Goal: Information Seeking & Learning: Compare options

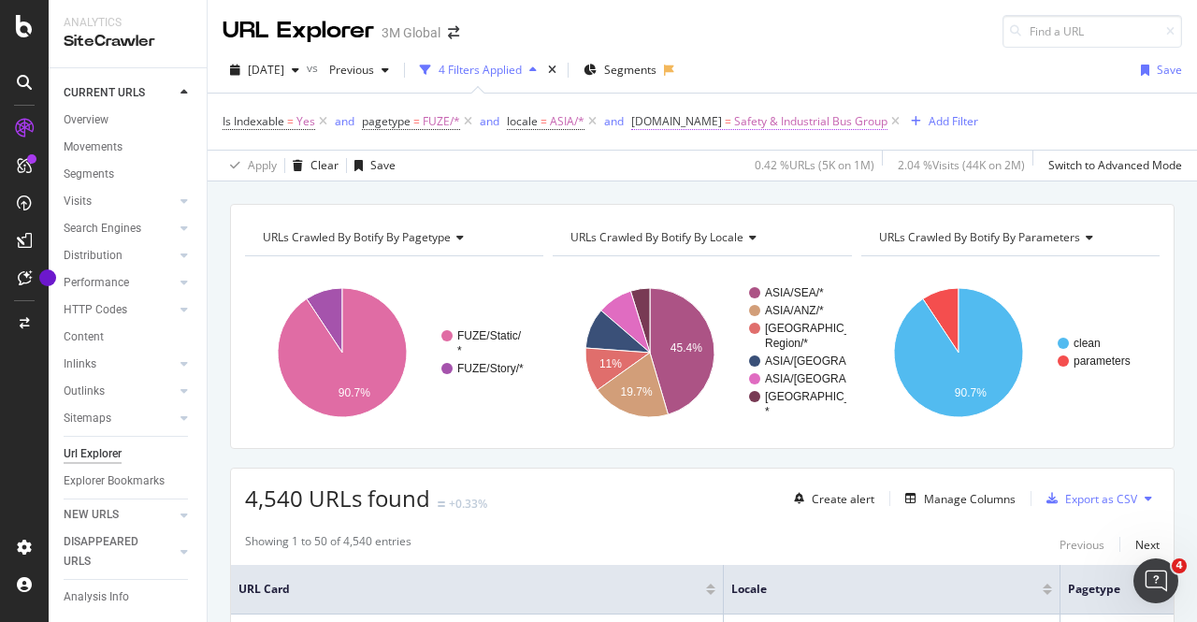
click at [726, 118] on span "=" at bounding box center [728, 121] width 7 height 16
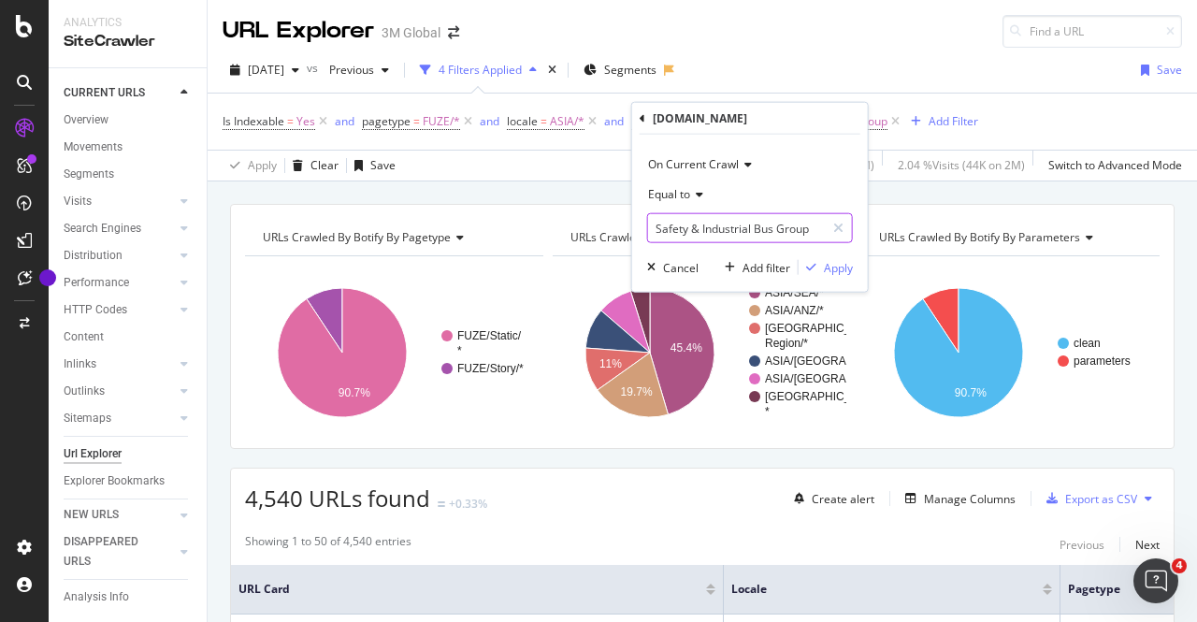
click at [704, 213] on input "Safety & Industrial Bus Group" at bounding box center [736, 228] width 177 height 30
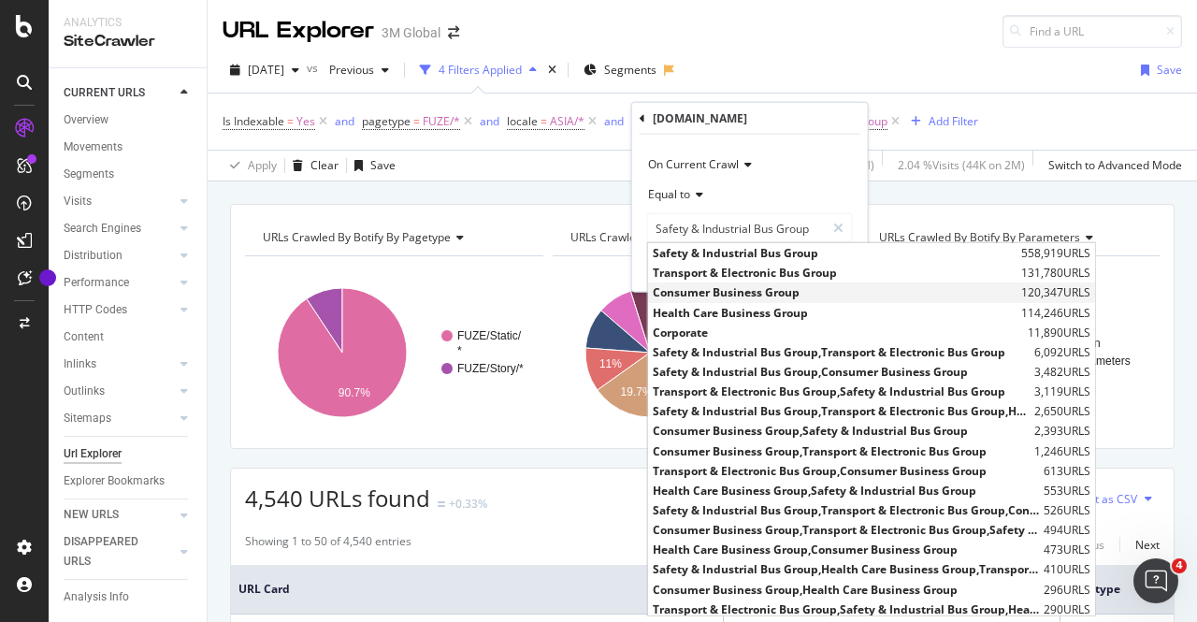
click at [708, 295] on span "Consumer Business Group" at bounding box center [835, 292] width 364 height 16
type input "Consumer Business Group"
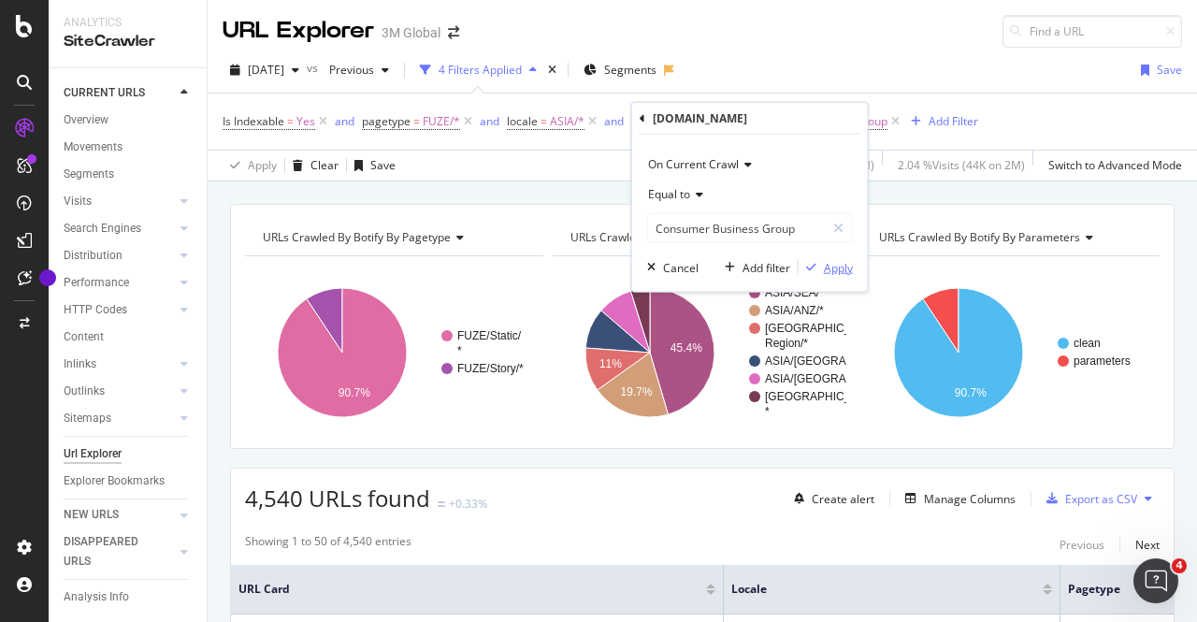
click at [838, 274] on div "Apply" at bounding box center [838, 267] width 29 height 16
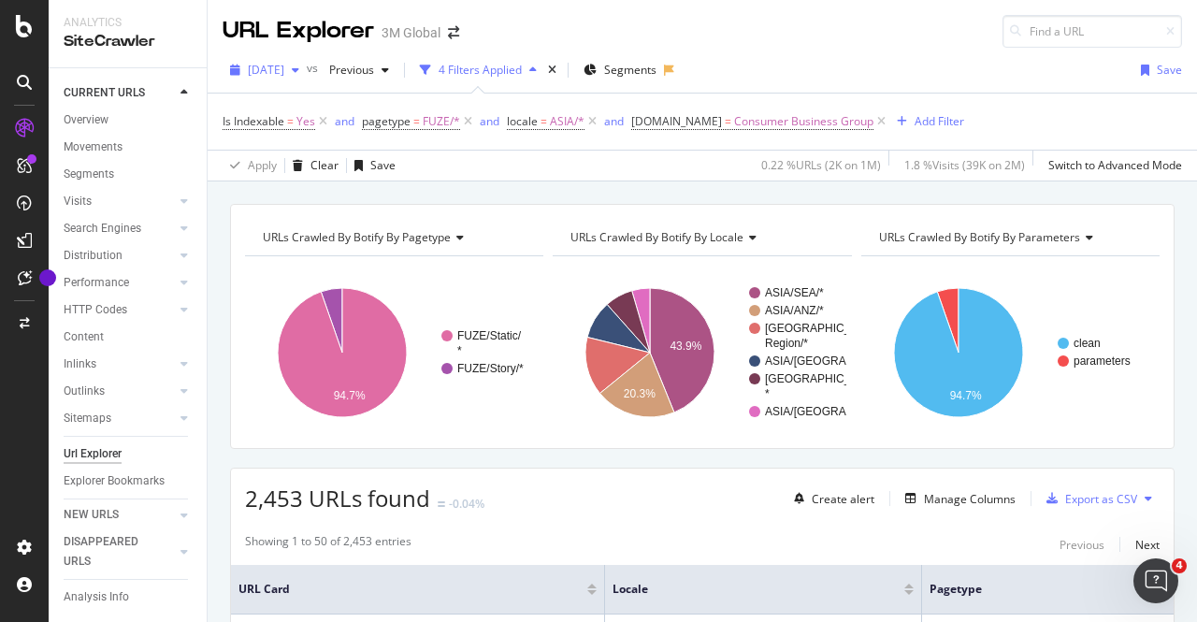
click at [284, 68] on span "[DATE]" at bounding box center [266, 70] width 36 height 16
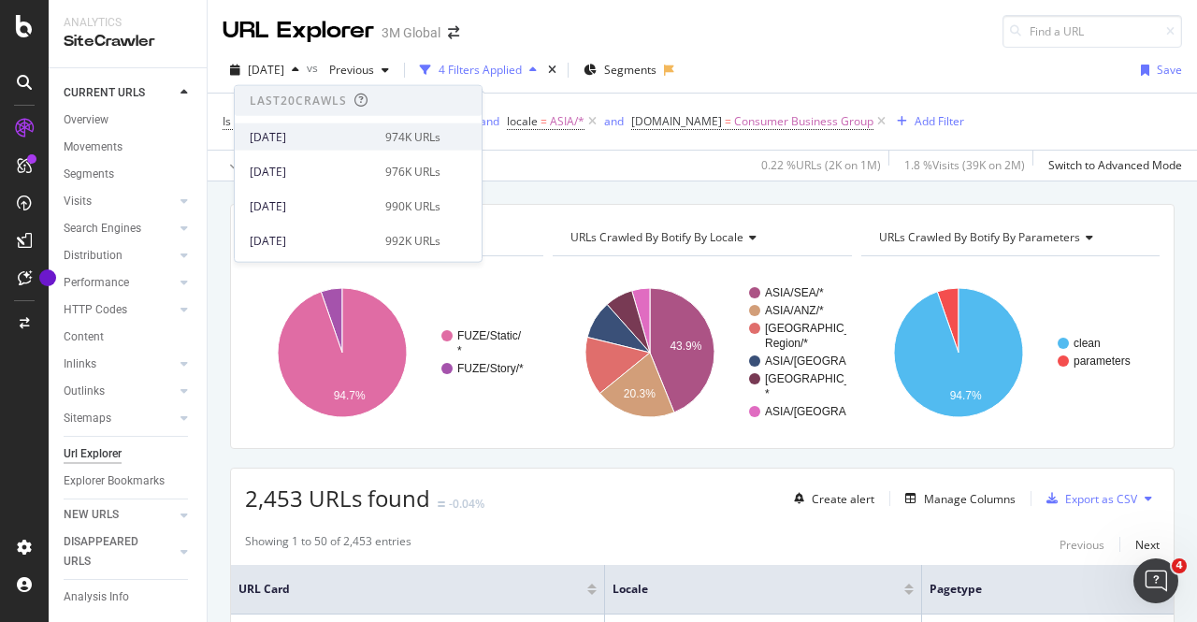
click at [344, 145] on div "[DATE] 974K URLs" at bounding box center [358, 136] width 247 height 27
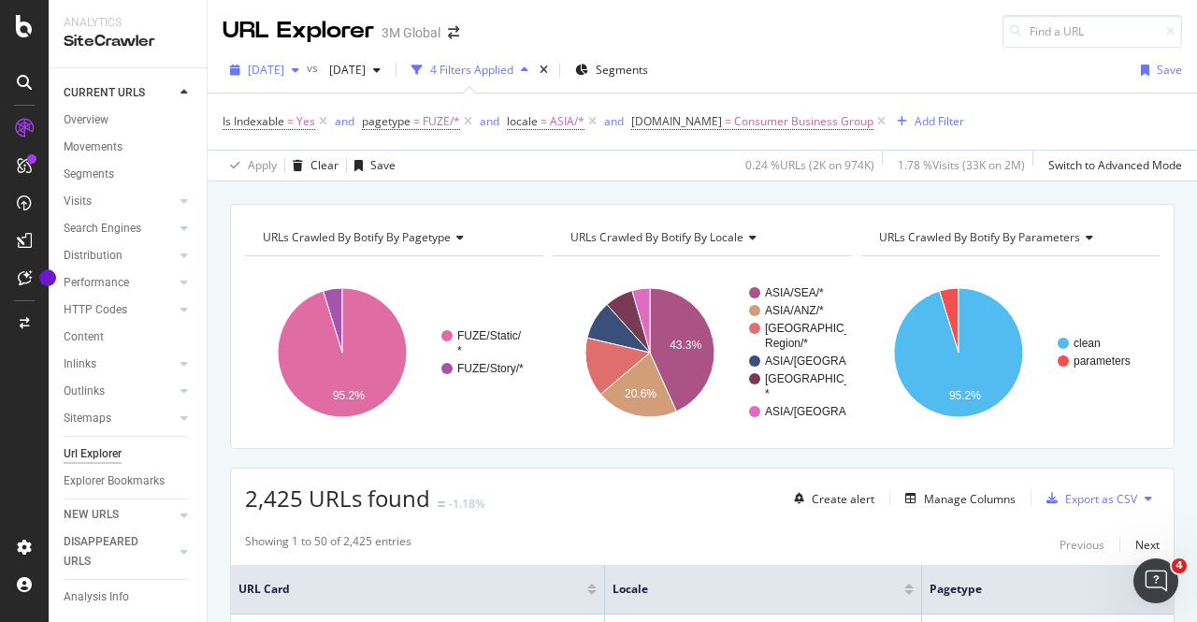
click at [284, 69] on span "[DATE]" at bounding box center [266, 70] width 36 height 16
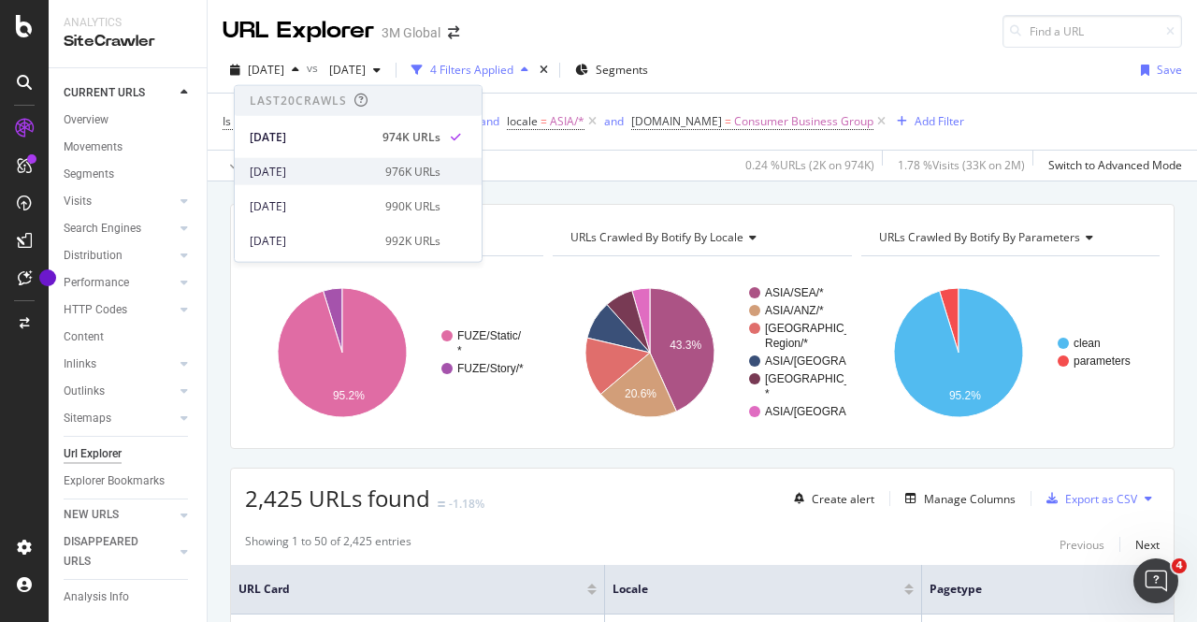
click at [310, 159] on div "[DATE] 976K URLs" at bounding box center [358, 171] width 247 height 27
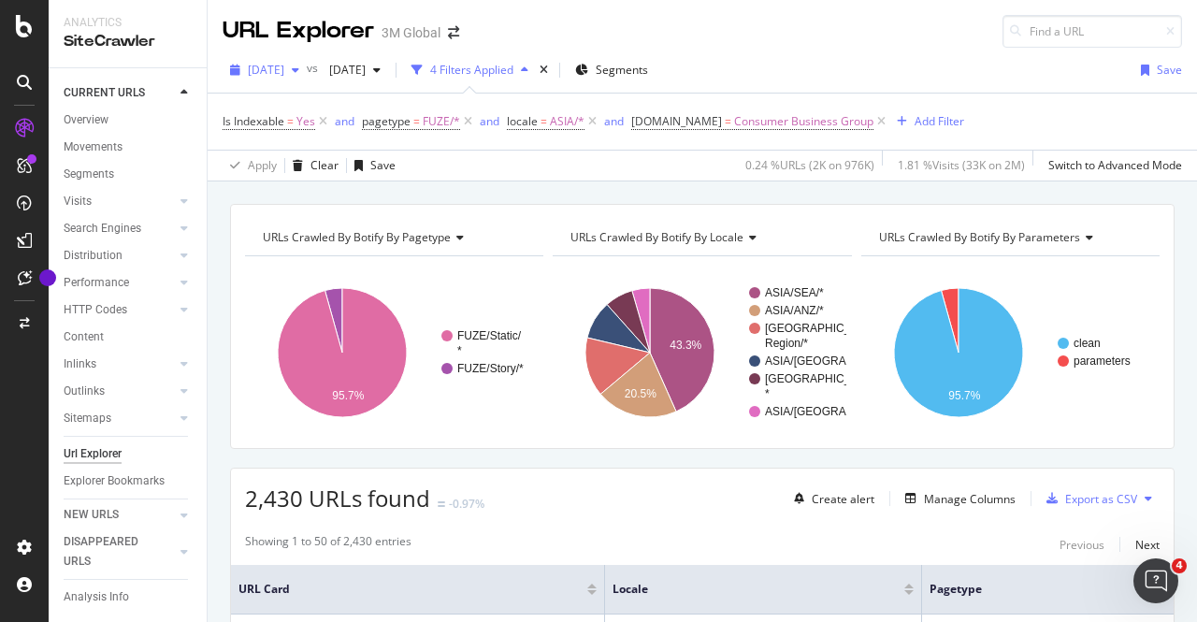
click at [284, 74] on span "[DATE]" at bounding box center [266, 70] width 36 height 16
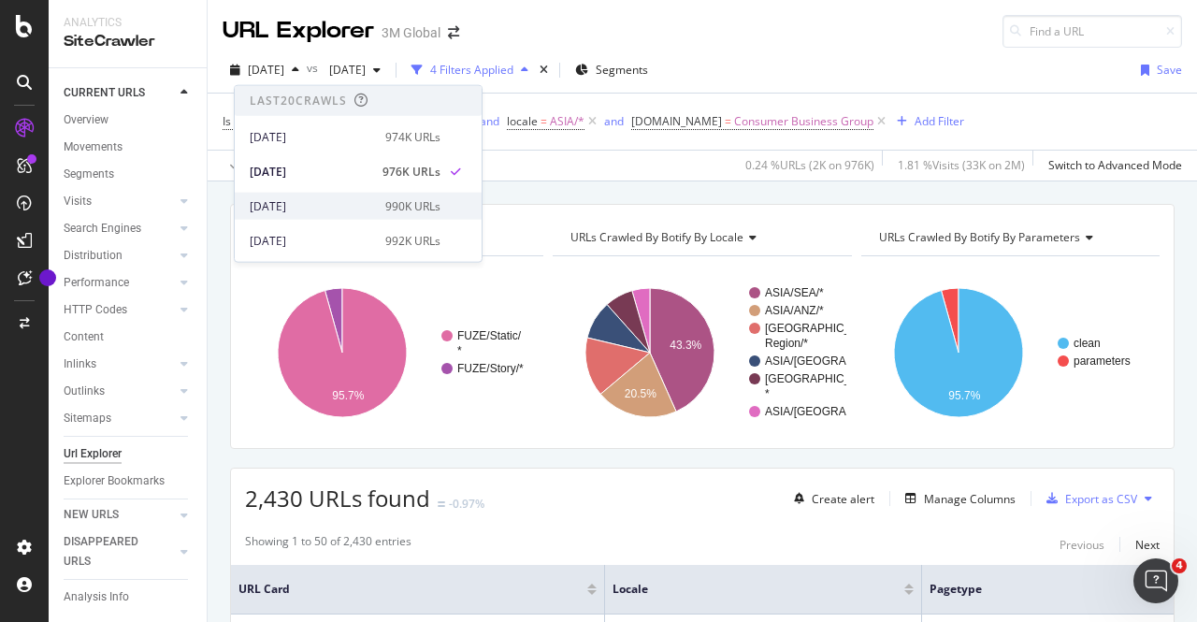
click at [334, 206] on div "[DATE]" at bounding box center [312, 205] width 124 height 17
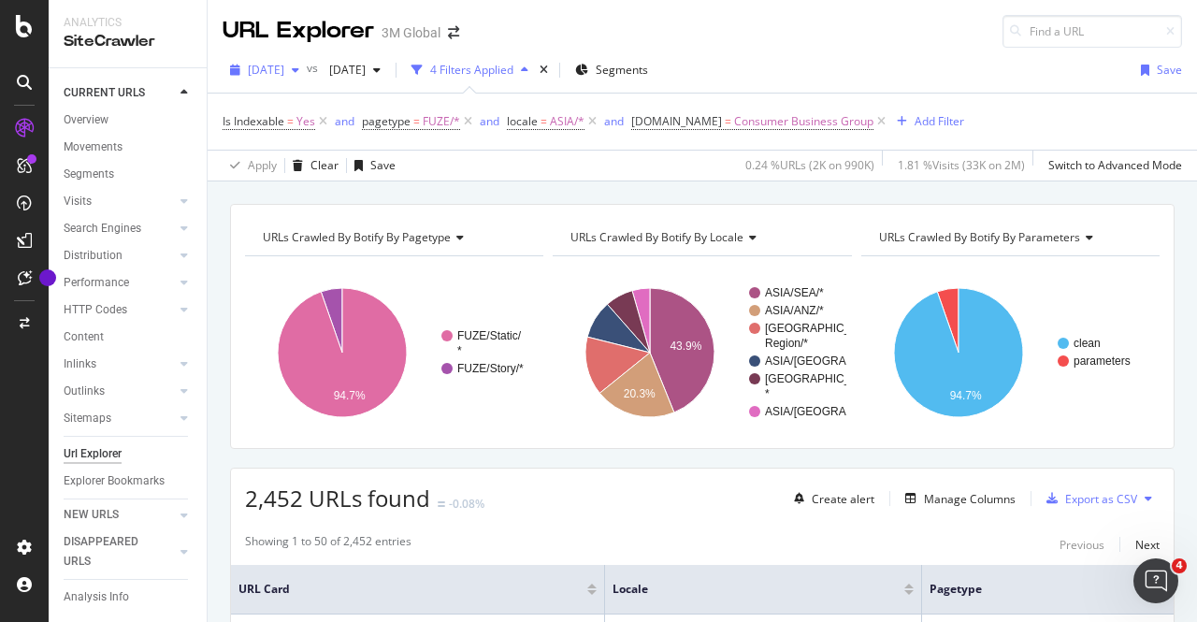
click at [284, 72] on span "[DATE]" at bounding box center [266, 70] width 36 height 16
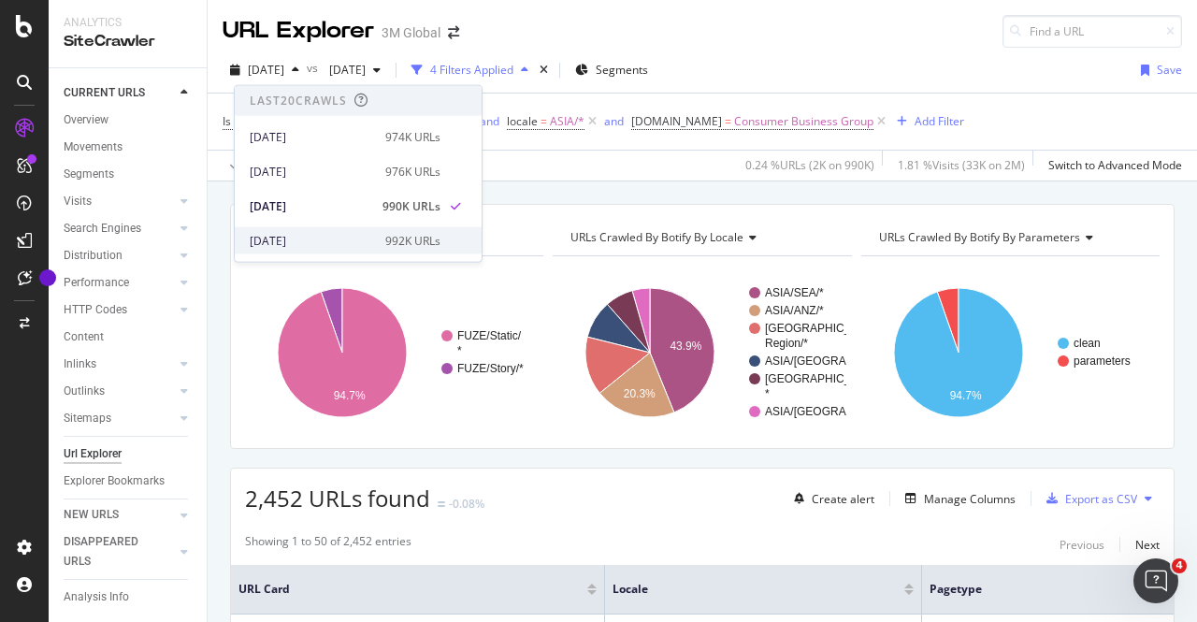
click at [326, 238] on div "[DATE]" at bounding box center [312, 240] width 124 height 17
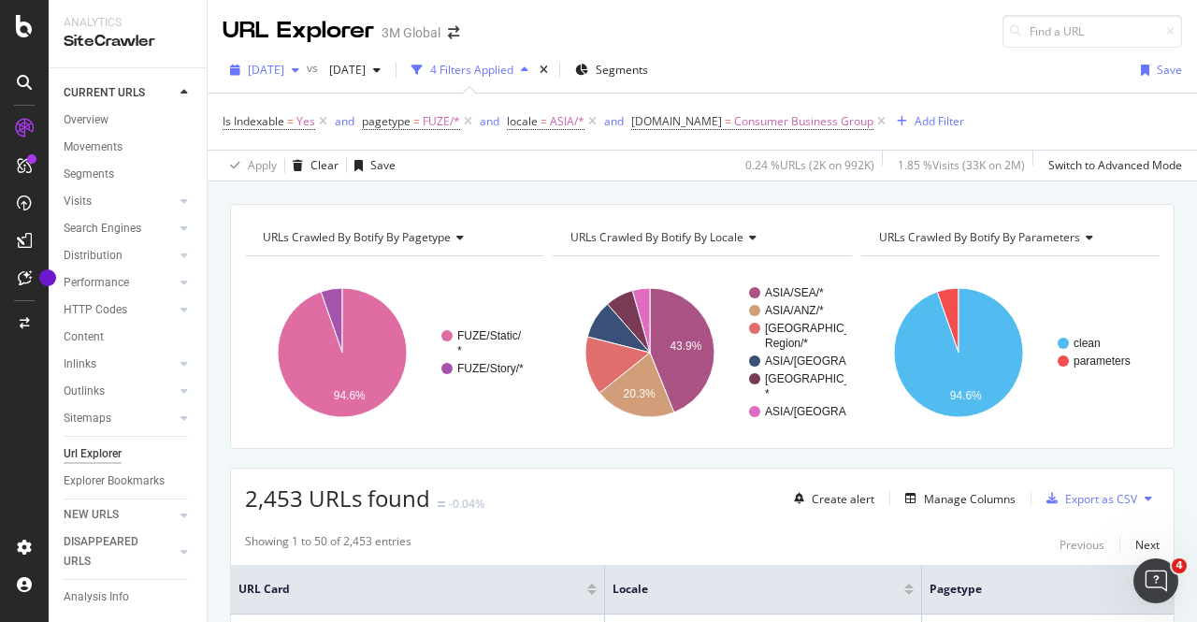
click at [307, 65] on div "button" at bounding box center [295, 70] width 22 height 11
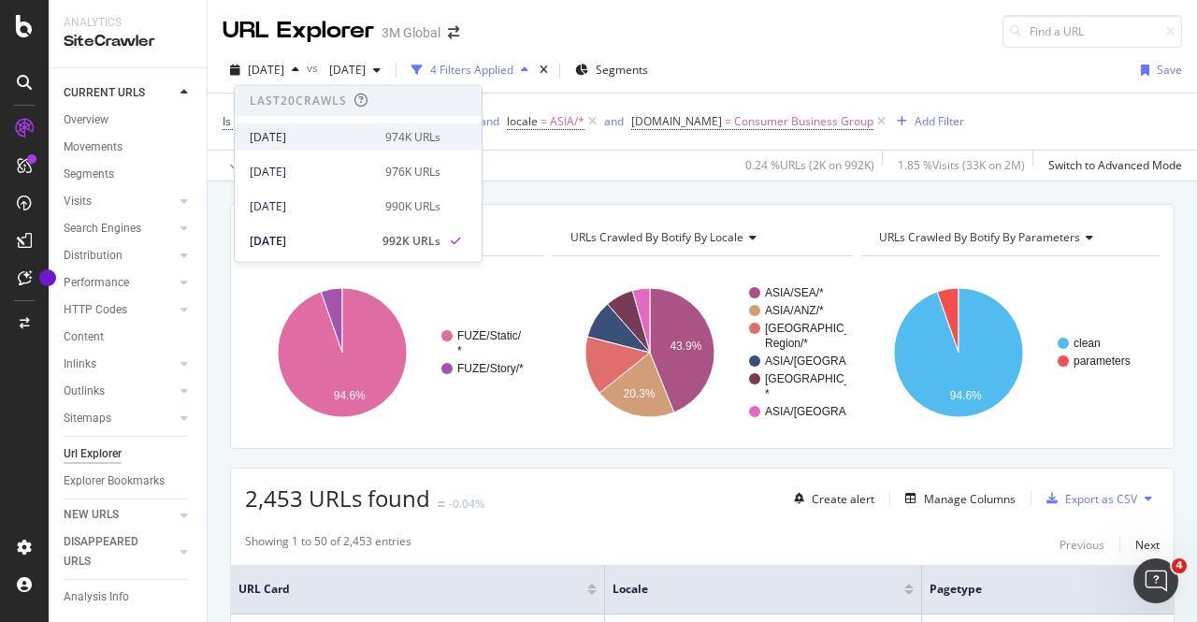
click at [309, 128] on div "[DATE]" at bounding box center [312, 136] width 124 height 17
